Goal: Navigation & Orientation: Find specific page/section

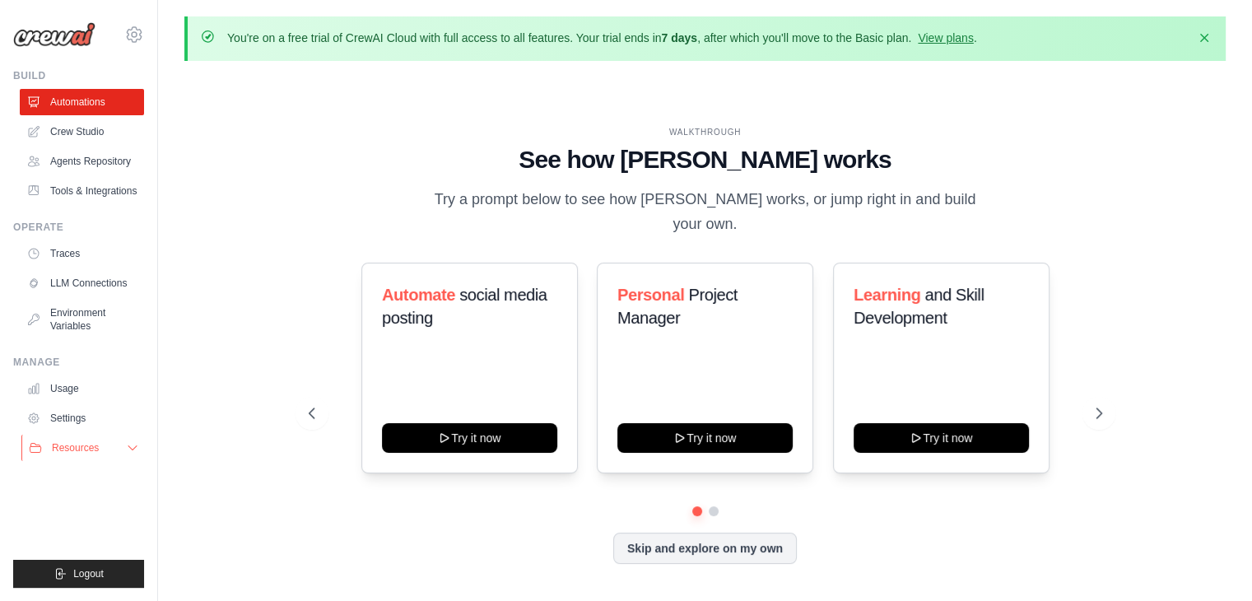
drag, startPoint x: 0, startPoint y: 0, endPoint x: 121, endPoint y: 455, distance: 471.0
click at [121, 455] on button "Resources" at bounding box center [83, 448] width 124 height 26
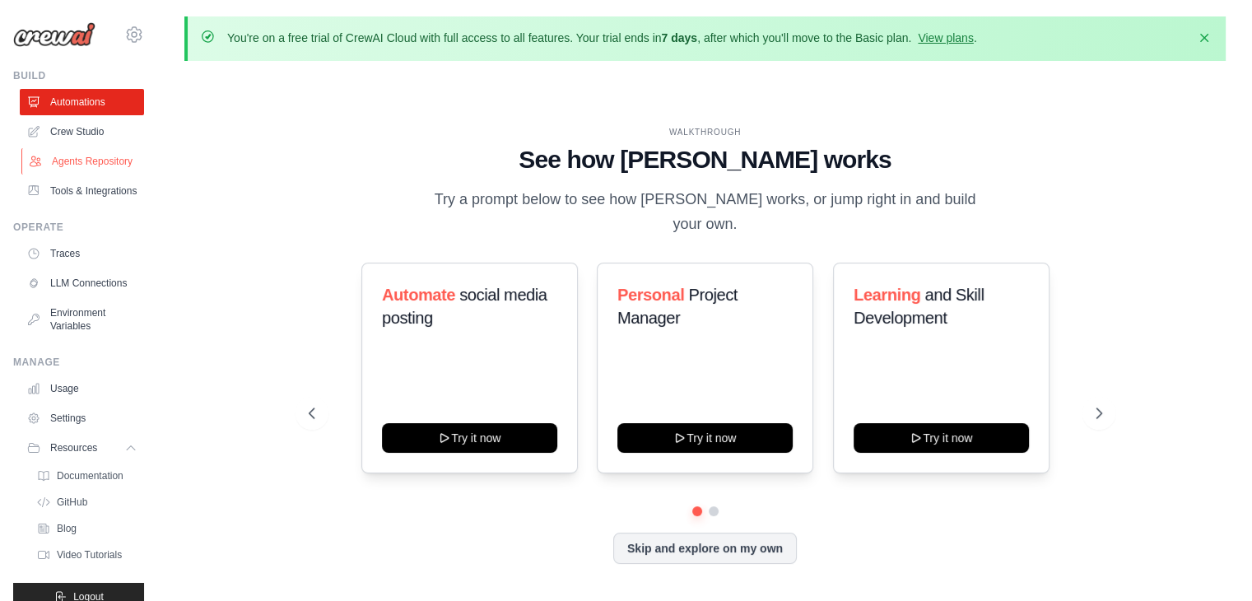
click at [90, 175] on link "Agents Repository" at bounding box center [83, 161] width 124 height 26
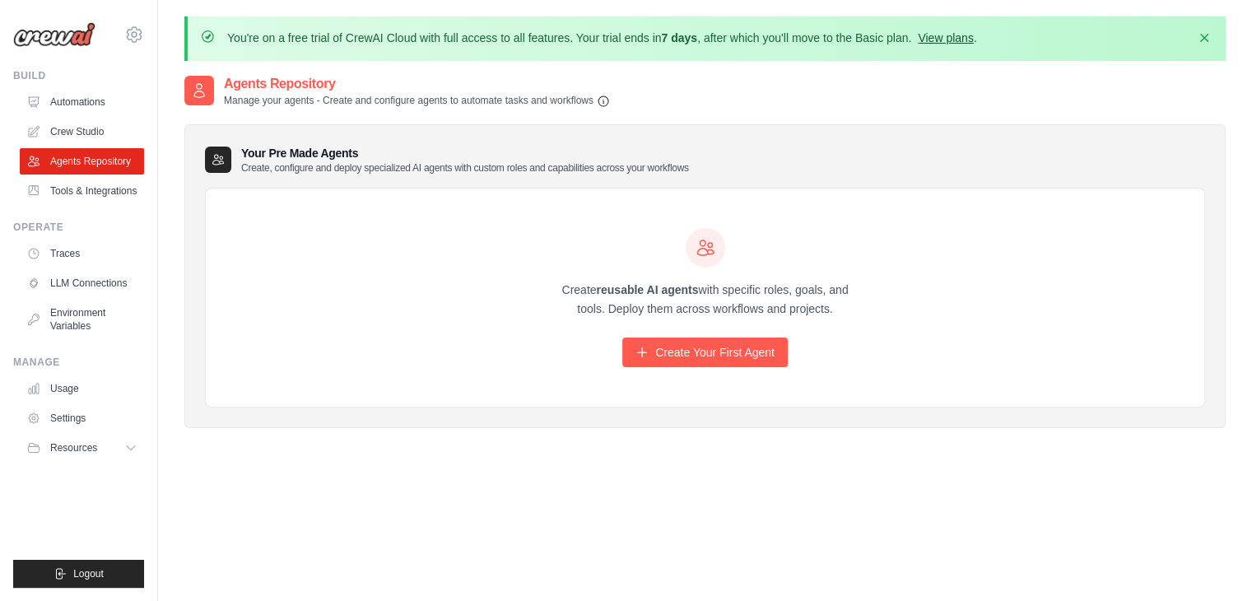
click at [964, 32] on link "View plans" at bounding box center [945, 37] width 55 height 13
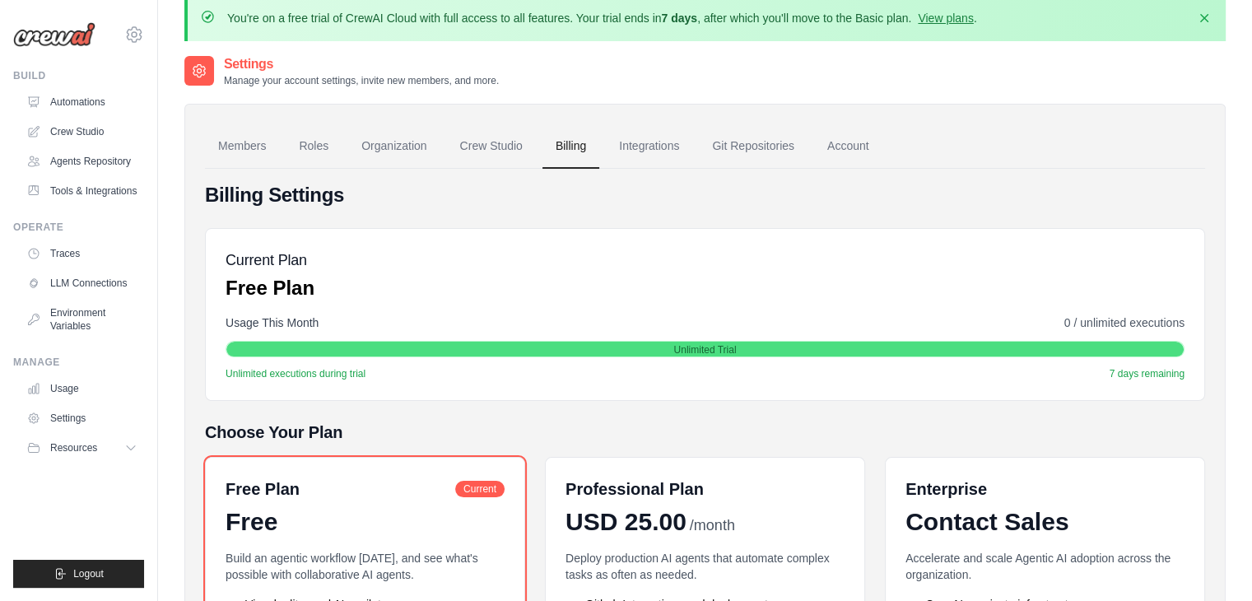
scroll to position [16, 0]
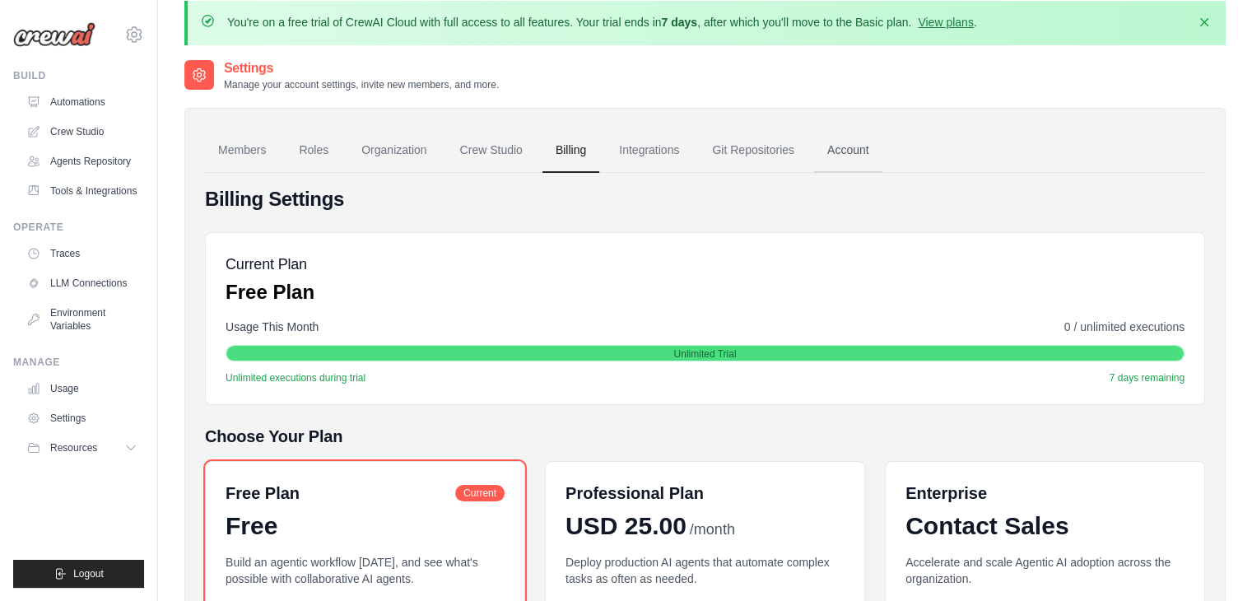
click at [840, 142] on link "Account" at bounding box center [848, 150] width 68 height 44
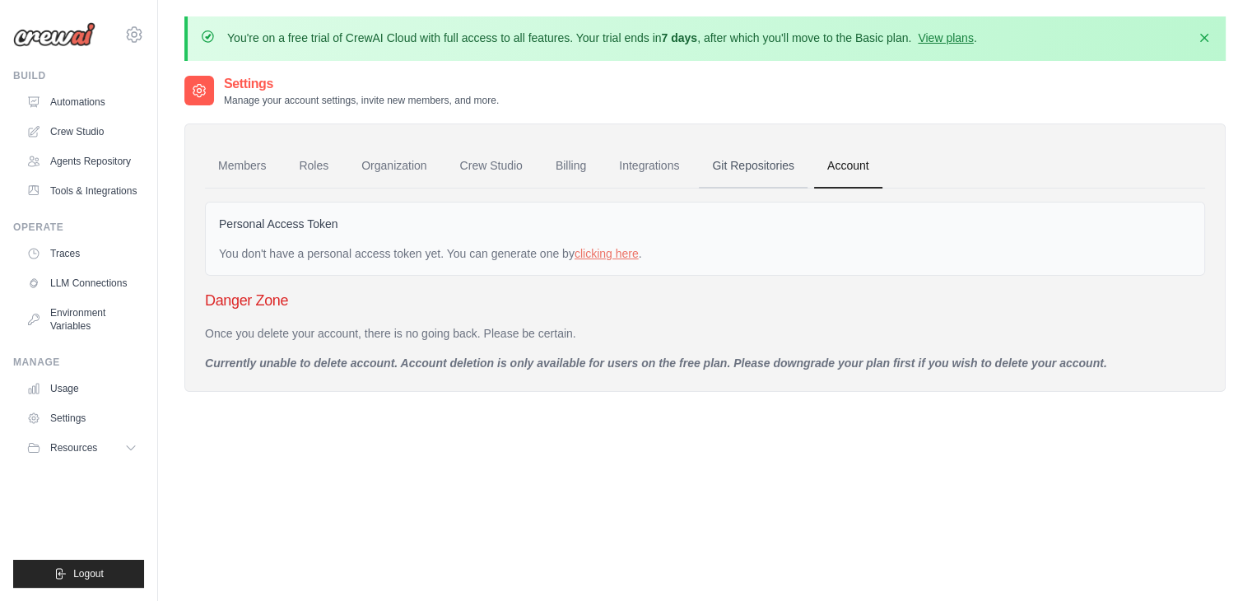
click at [778, 165] on link "Git Repositories" at bounding box center [753, 166] width 109 height 44
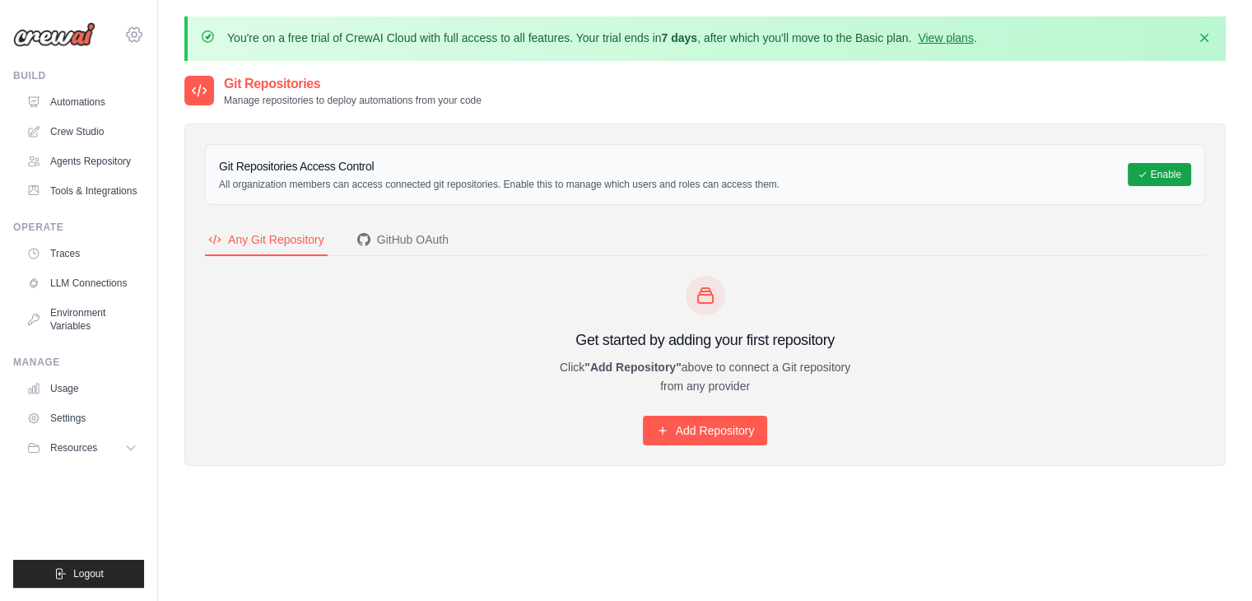
click at [128, 37] on icon at bounding box center [134, 34] width 15 height 14
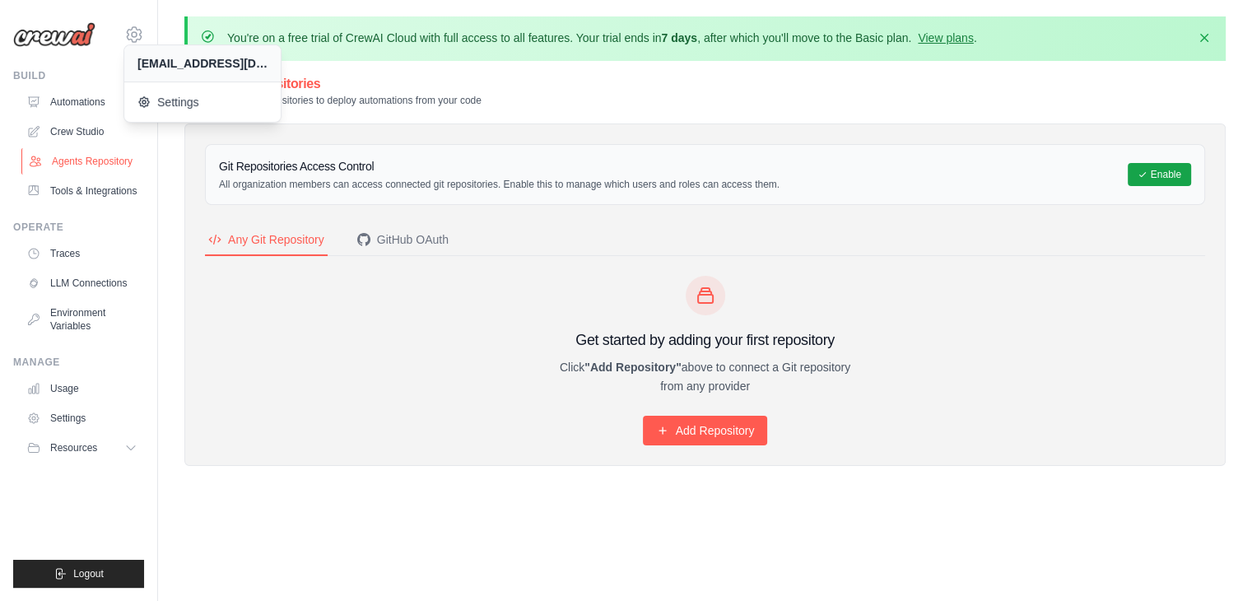
click at [91, 156] on link "Agents Repository" at bounding box center [83, 161] width 124 height 26
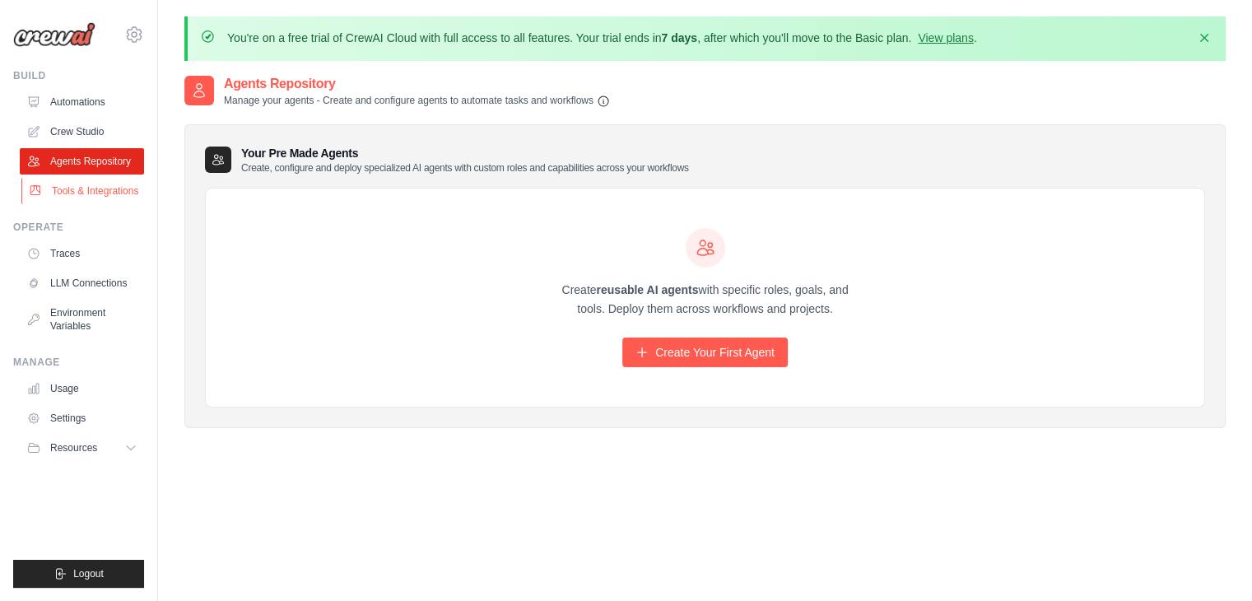
click at [88, 179] on link "Tools & Integrations" at bounding box center [83, 191] width 124 height 26
